Goal: Transaction & Acquisition: Purchase product/service

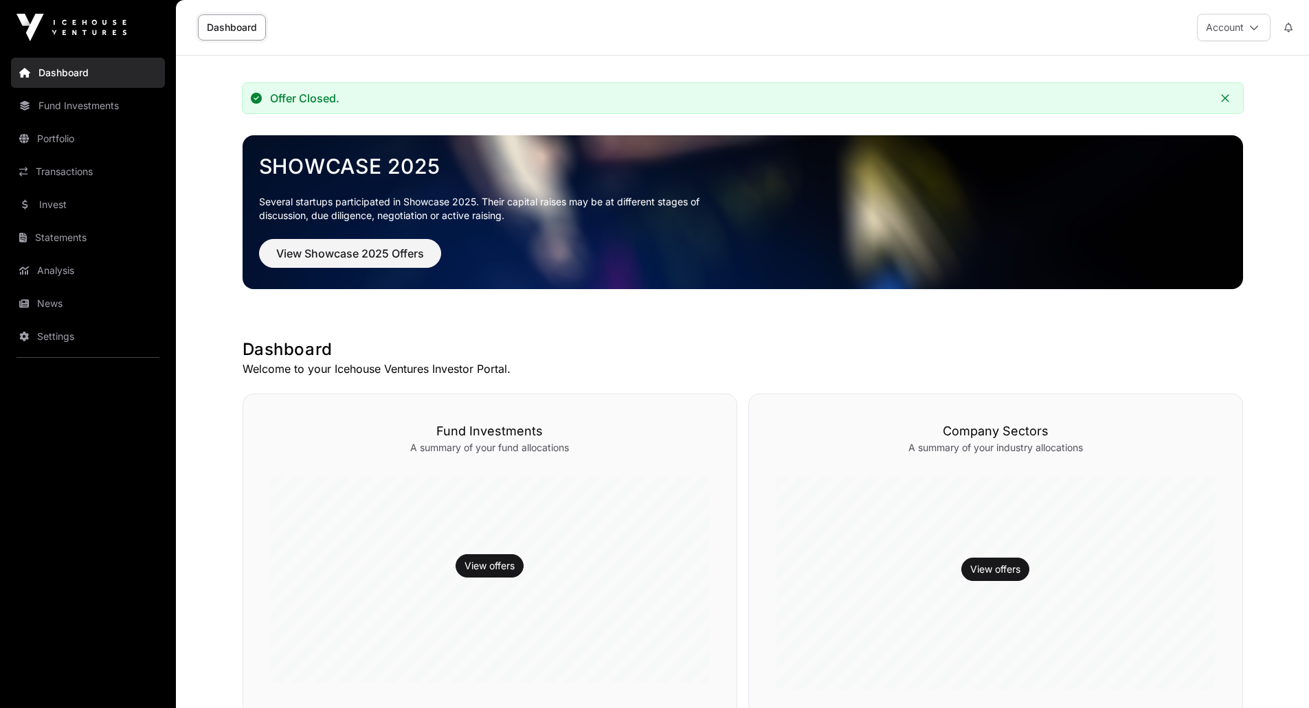
click at [86, 137] on link "Portfolio" at bounding box center [88, 139] width 154 height 30
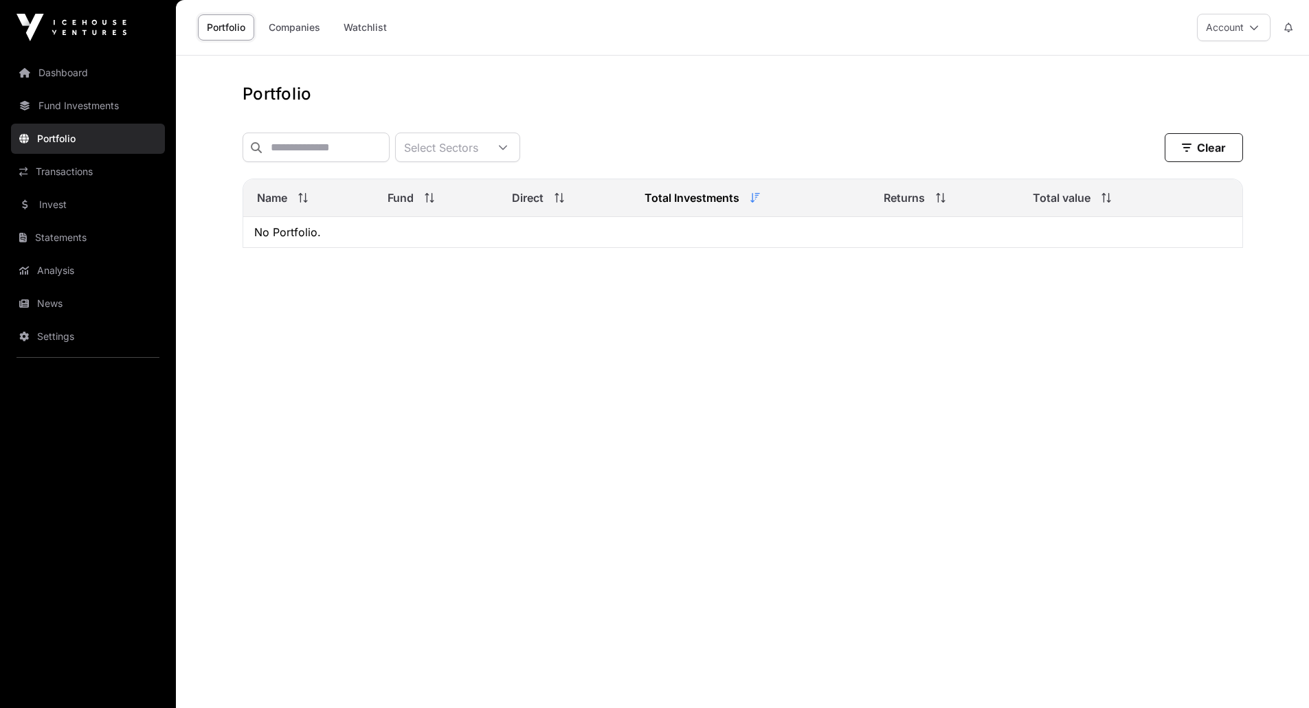
click at [91, 177] on link "Transactions" at bounding box center [88, 172] width 154 height 30
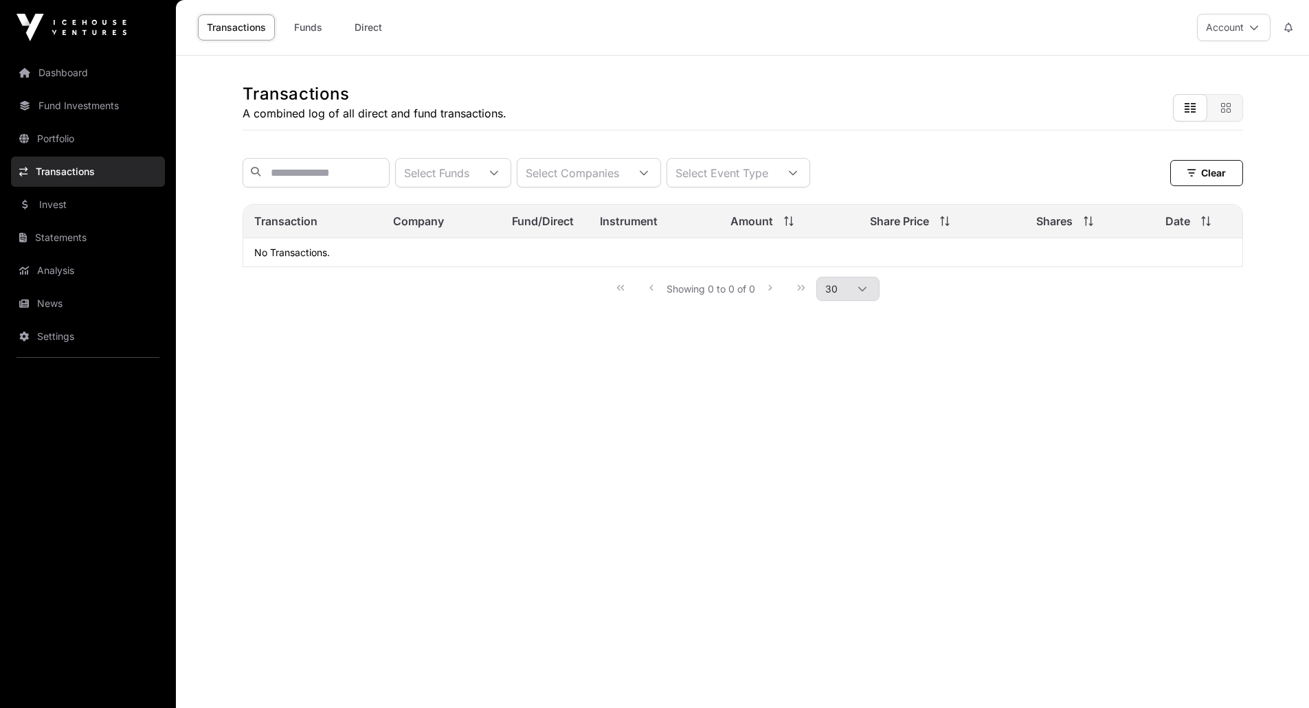
click at [87, 199] on link "Invest" at bounding box center [88, 205] width 154 height 30
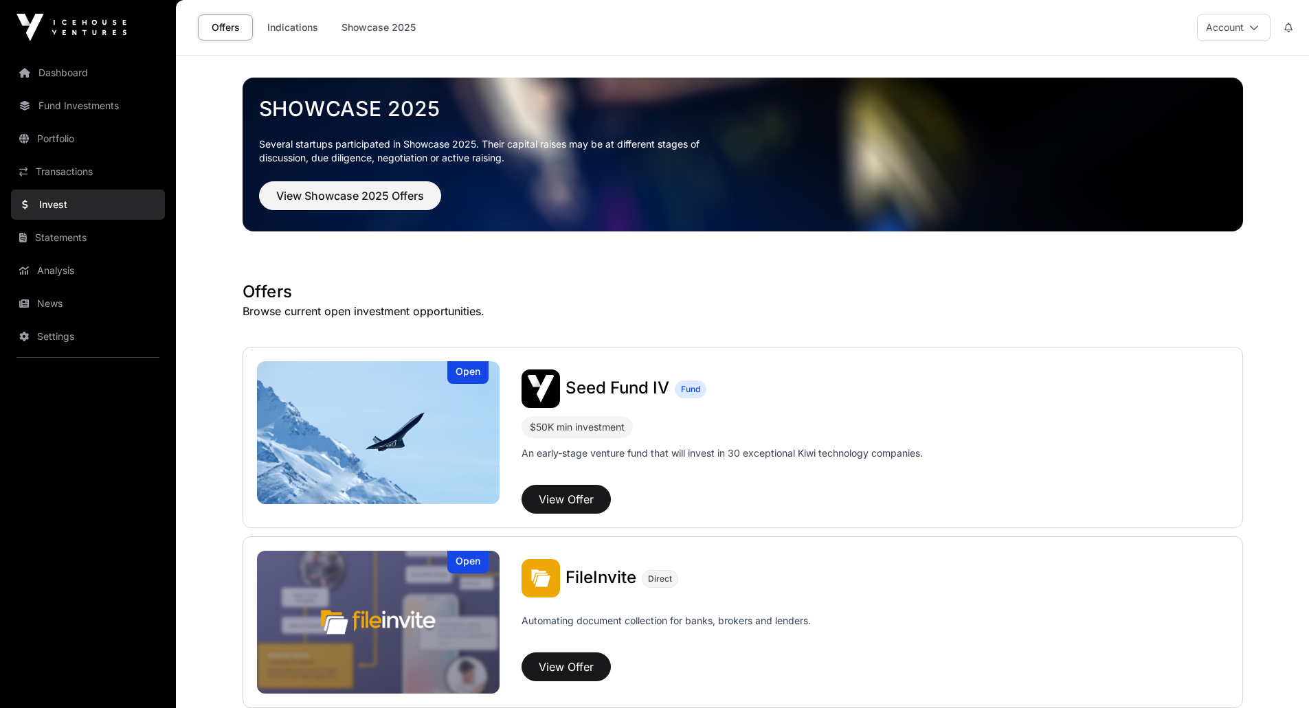
click at [292, 27] on link "Indications" at bounding box center [292, 27] width 69 height 26
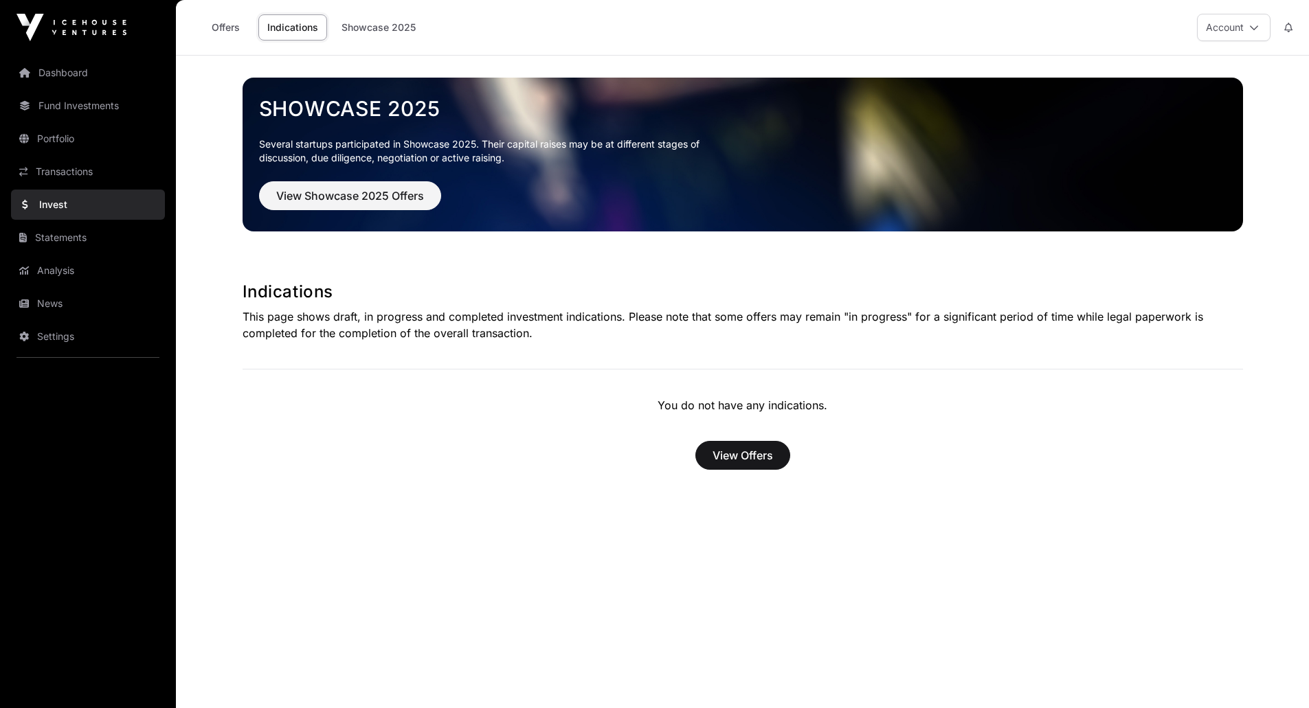
click at [345, 37] on link "Showcase 2025" at bounding box center [379, 27] width 92 height 26
click at [346, 28] on link "Showcase 2025" at bounding box center [379, 27] width 92 height 26
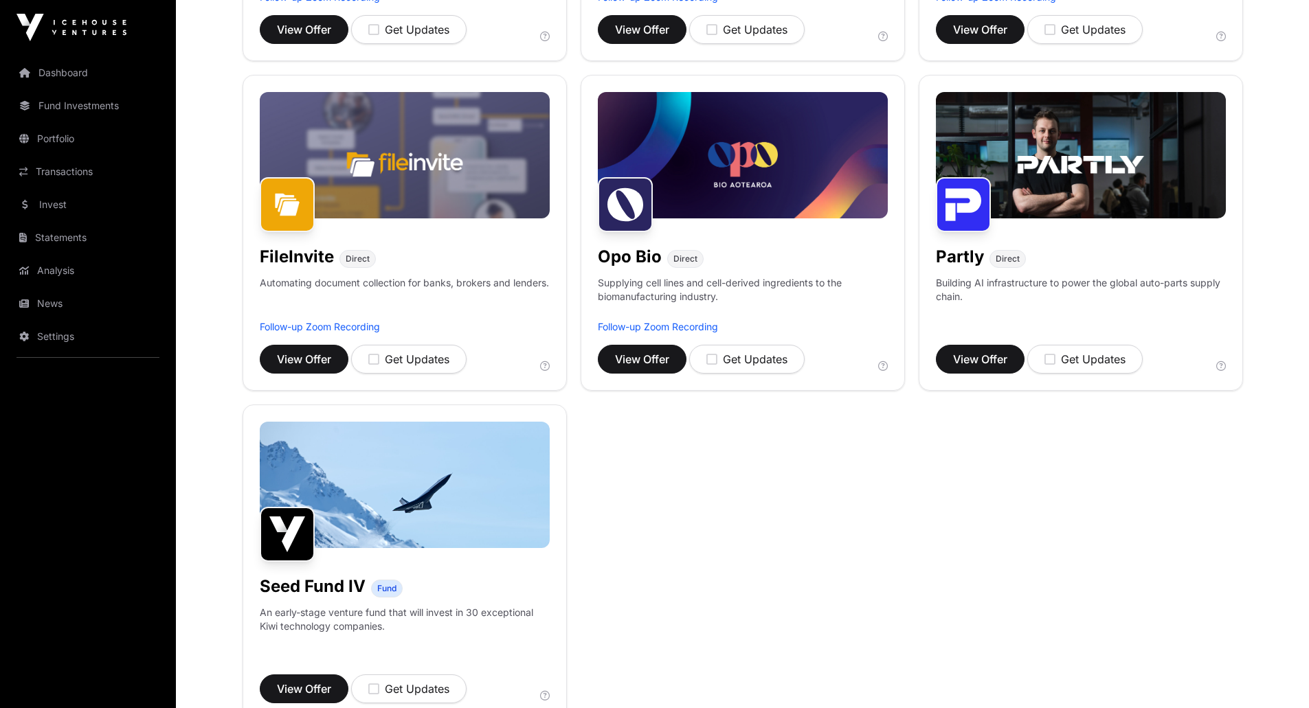
scroll to position [481, 0]
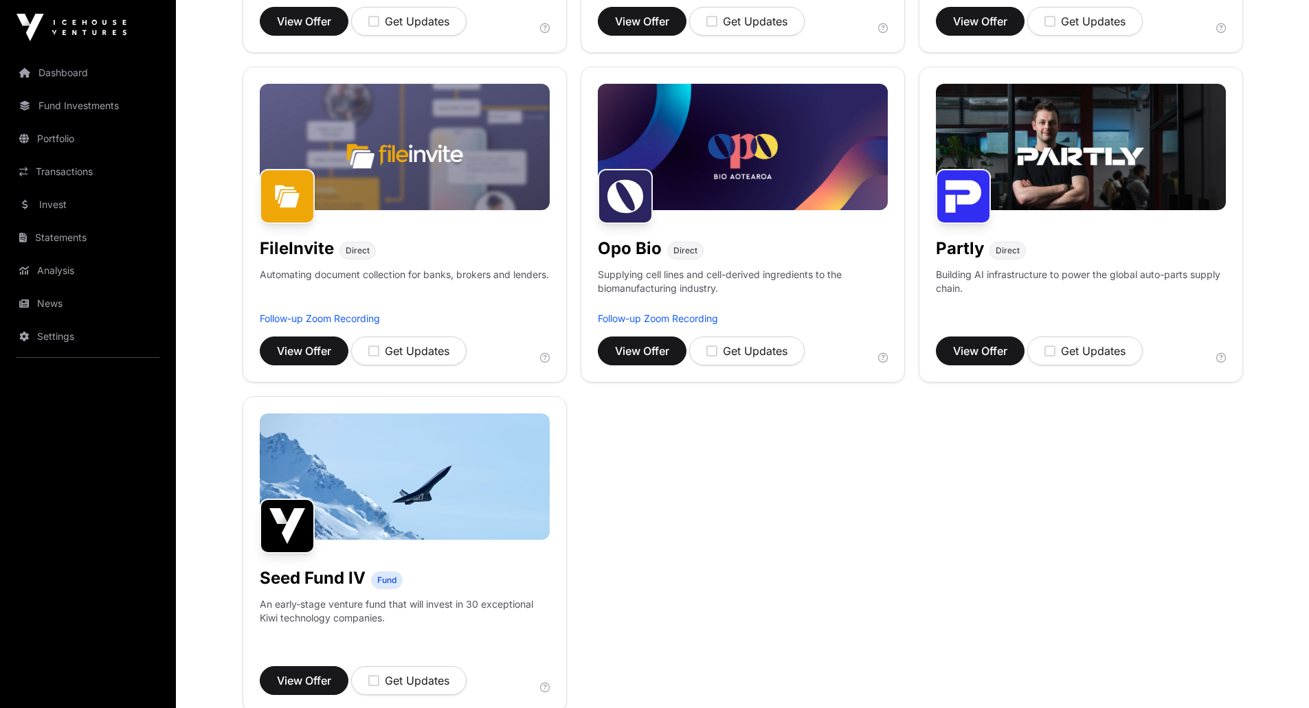
click at [313, 588] on h1 "Seed Fund IV" at bounding box center [313, 579] width 106 height 22
click at [313, 577] on h1 "Seed Fund IV" at bounding box center [313, 579] width 106 height 22
click at [320, 672] on button "View Offer" at bounding box center [304, 681] width 89 height 29
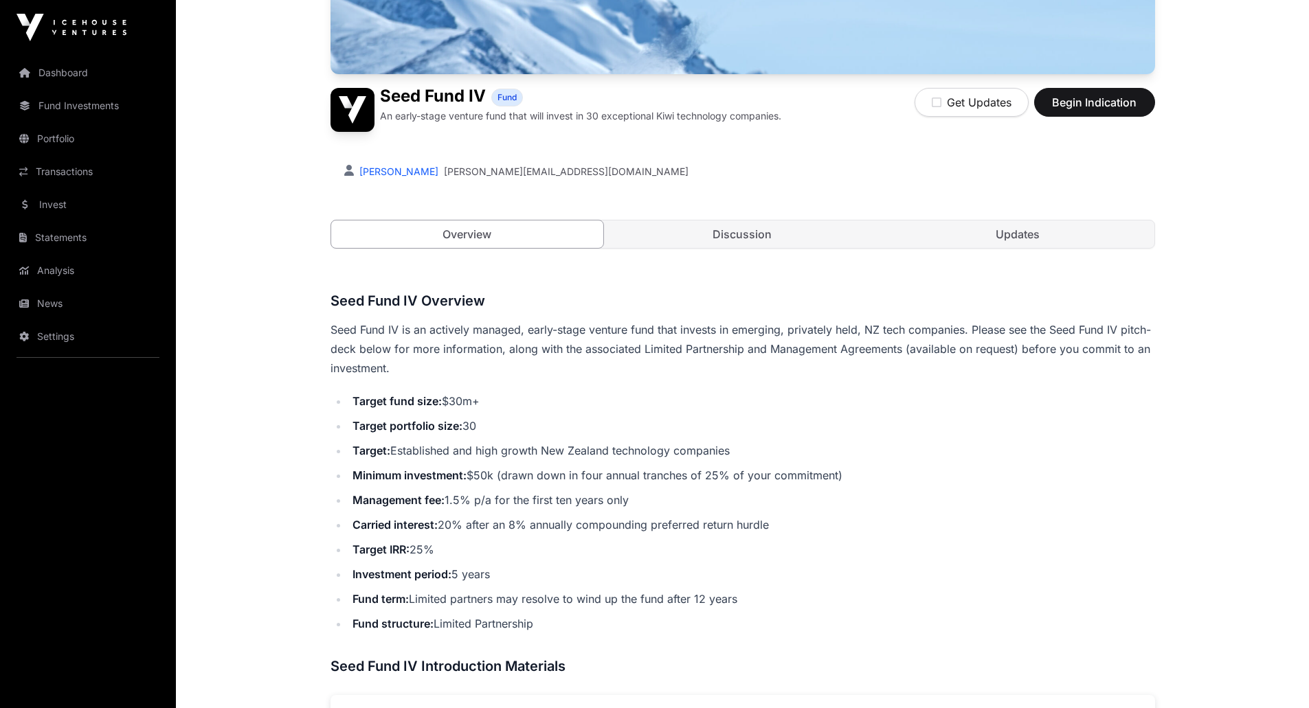
scroll to position [481, 0]
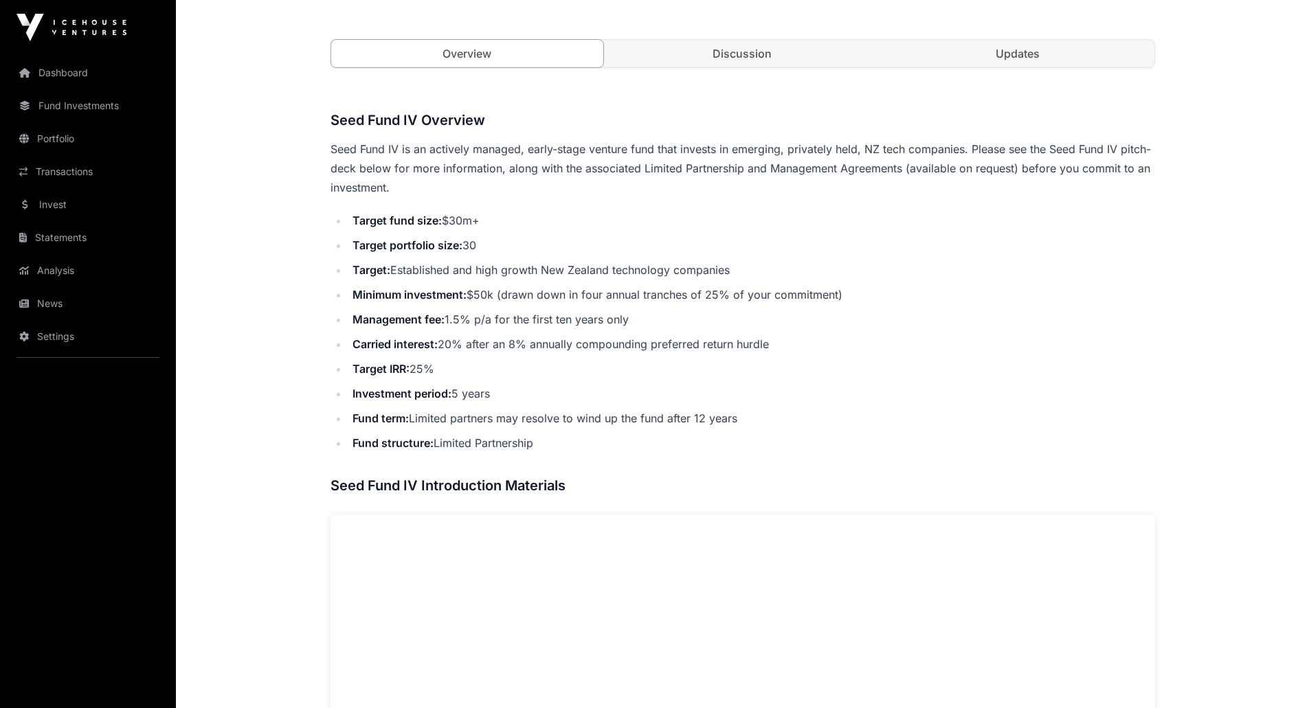
click at [653, 49] on link "Discussion" at bounding box center [742, 53] width 273 height 27
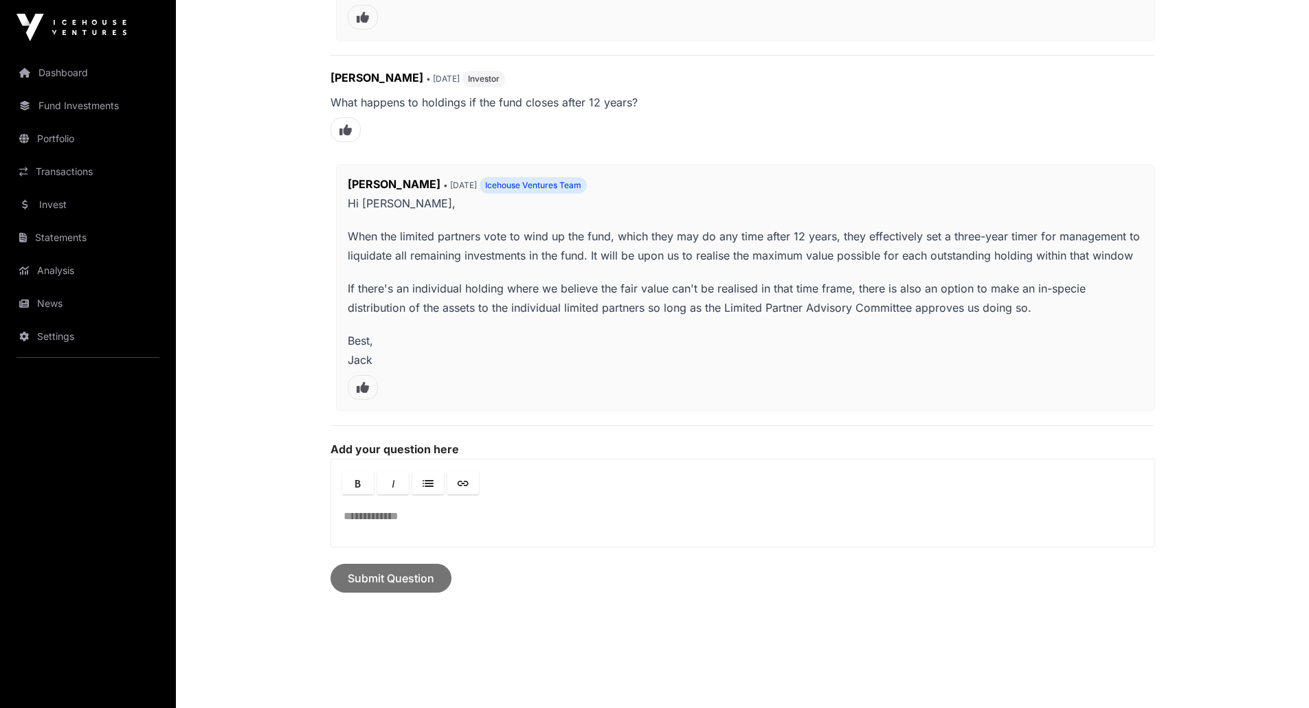
scroll to position [1078, 0]
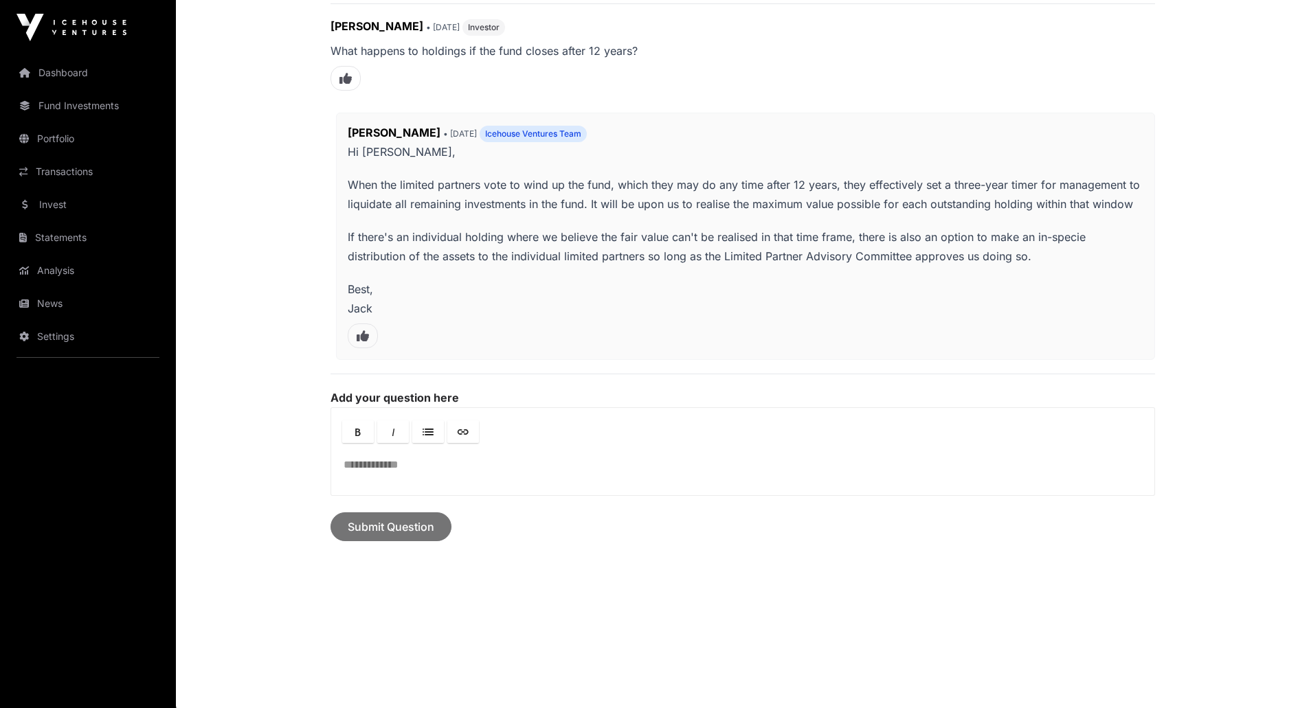
drag, startPoint x: 666, startPoint y: 373, endPoint x: 590, endPoint y: 24, distance: 357.3
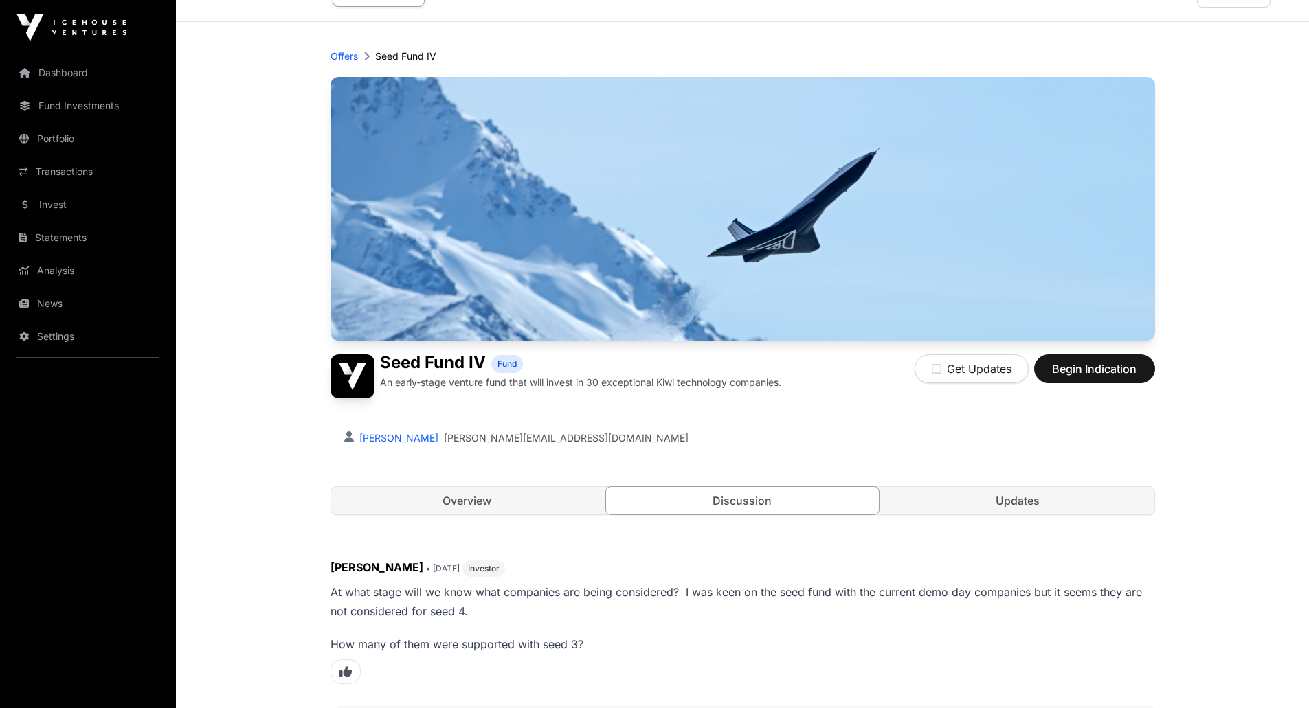
scroll to position [0, 0]
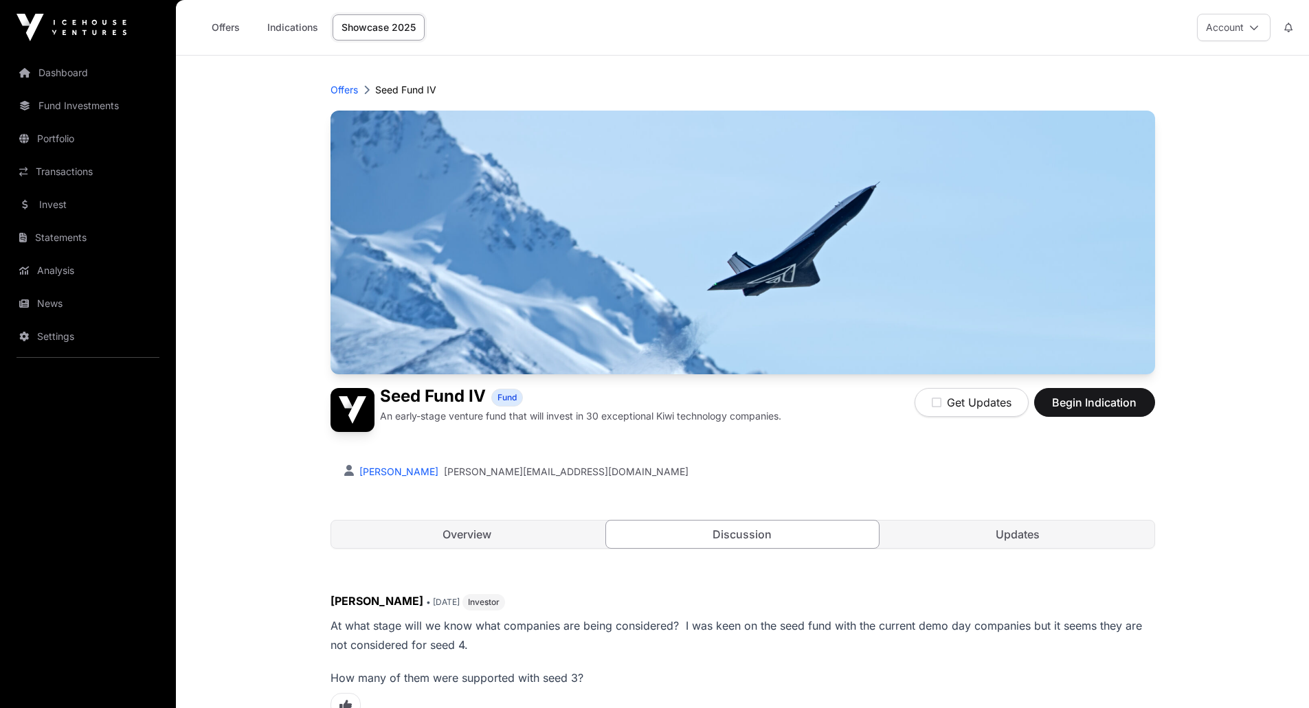
drag, startPoint x: 592, startPoint y: 28, endPoint x: 702, endPoint y: 186, distance: 191.6
drag, startPoint x: 702, startPoint y: 186, endPoint x: 933, endPoint y: 476, distance: 371.6
click at [925, 467] on div "[PERSON_NAME] [PERSON_NAME][EMAIL_ADDRESS][DOMAIN_NAME]" at bounding box center [742, 472] width 797 height 14
click at [987, 535] on link "Updates" at bounding box center [1018, 534] width 273 height 27
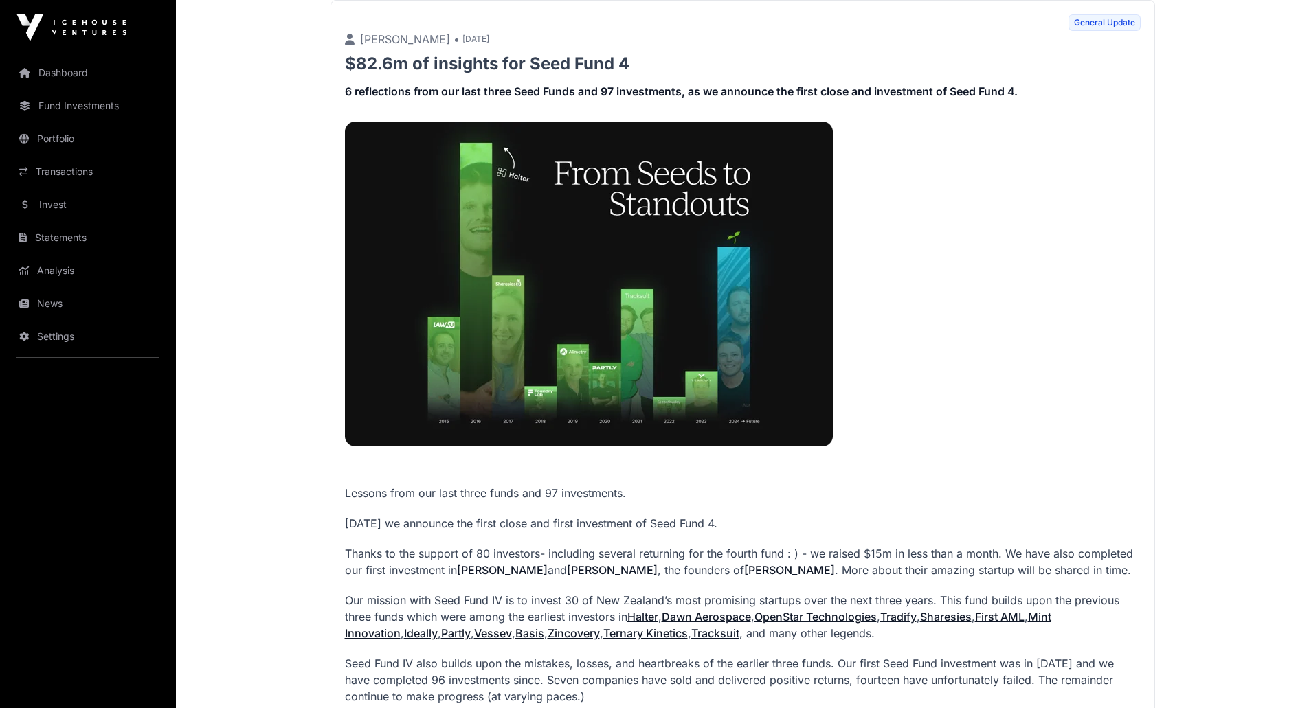
scroll to position [1490, 0]
